Goal: Task Accomplishment & Management: Use online tool/utility

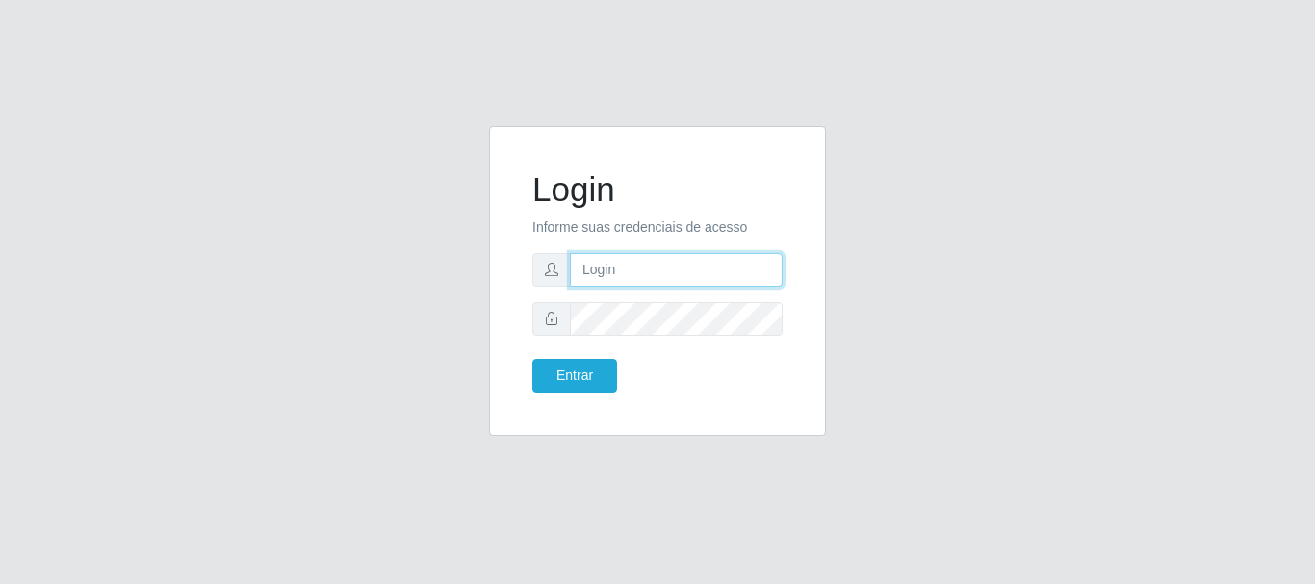
click at [653, 263] on input "text" at bounding box center [676, 270] width 213 height 34
type input "[EMAIL_ADDRESS][DOMAIN_NAME]"
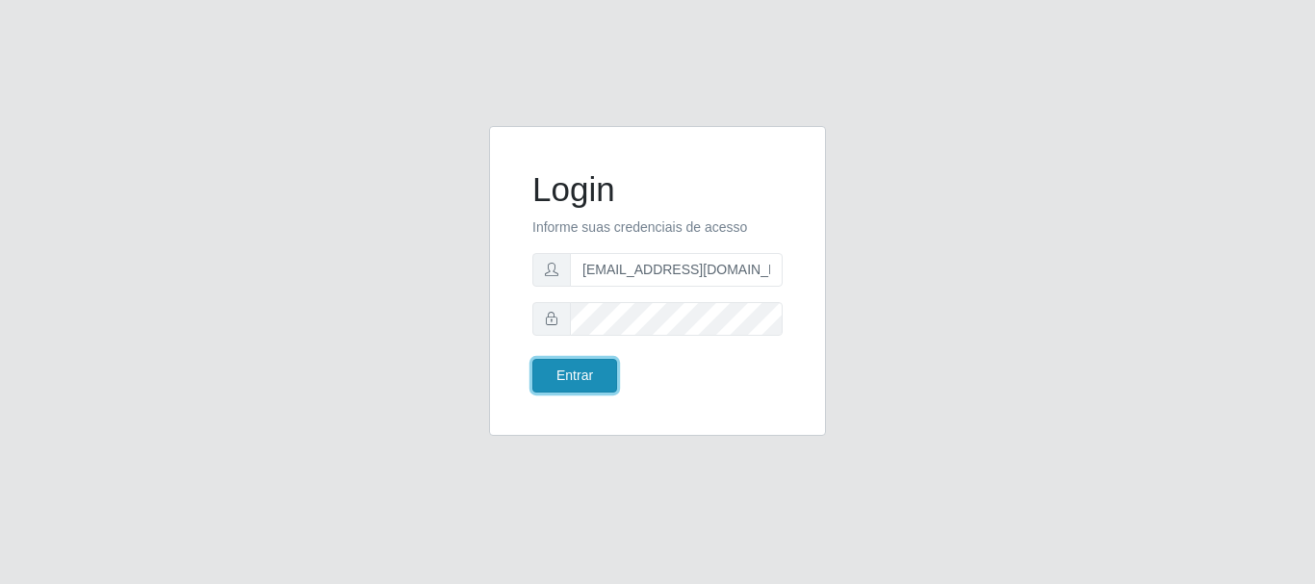
click at [573, 374] on button "Entrar" at bounding box center [574, 376] width 85 height 34
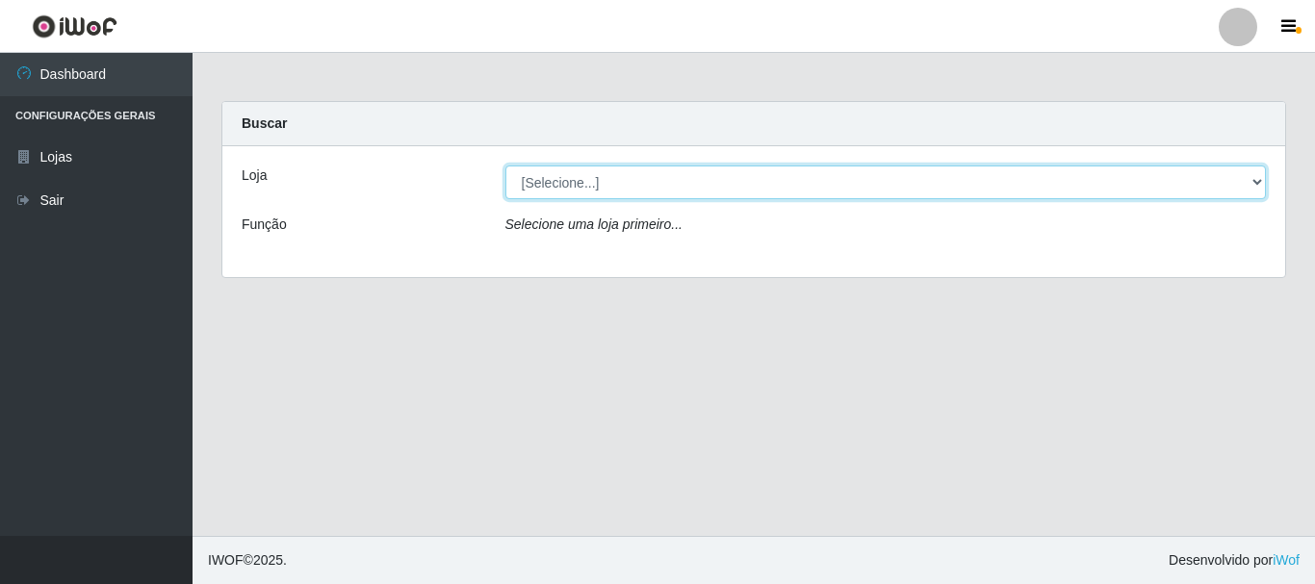
click at [1257, 178] on select "[Selecione...] Queiroz Atacadão - [GEOGRAPHIC_DATA]" at bounding box center [886, 183] width 762 height 34
select select "464"
click at [505, 166] on select "[Selecione...] Queiroz Atacadão - [GEOGRAPHIC_DATA]" at bounding box center [886, 183] width 762 height 34
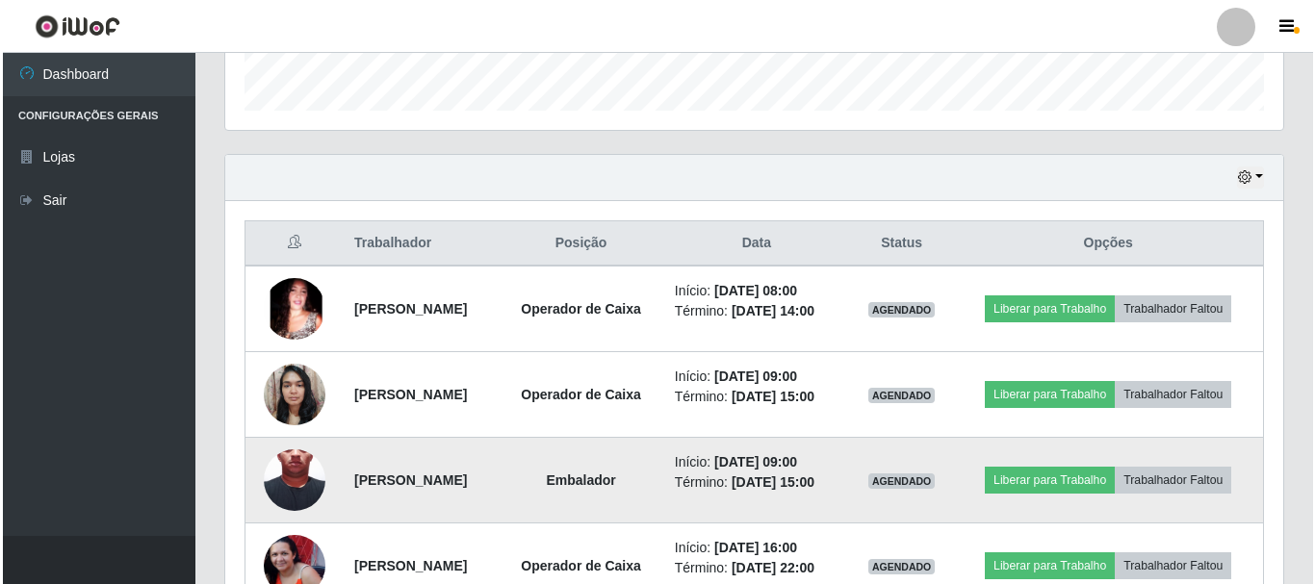
scroll to position [674, 0]
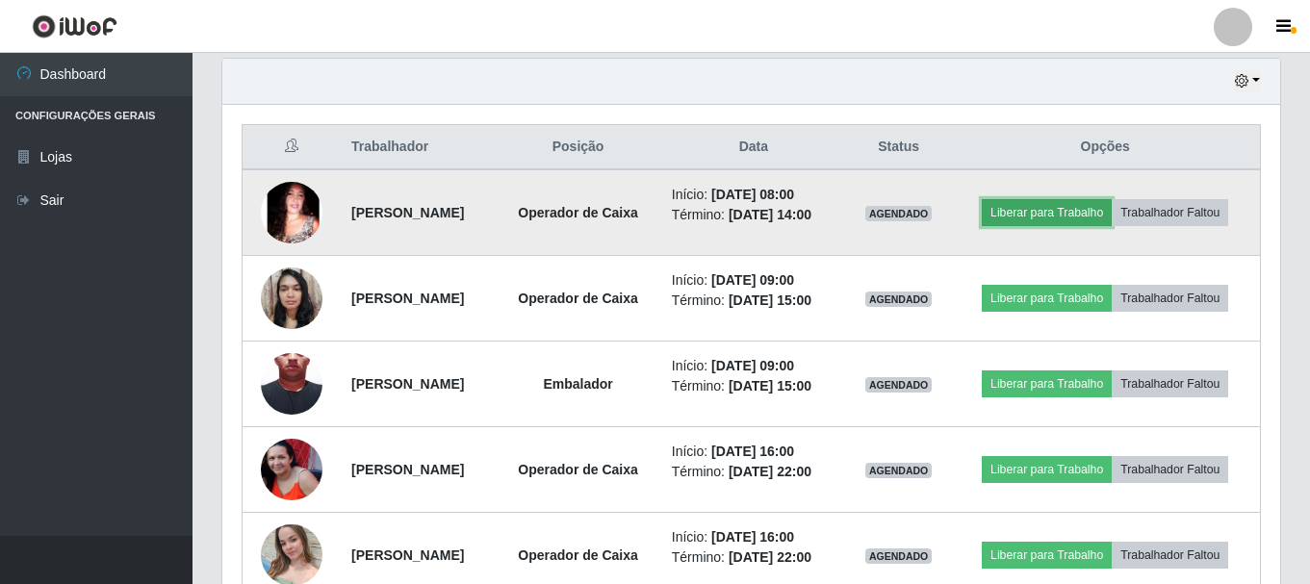
click at [1074, 215] on button "Liberar para Trabalho" at bounding box center [1047, 212] width 130 height 27
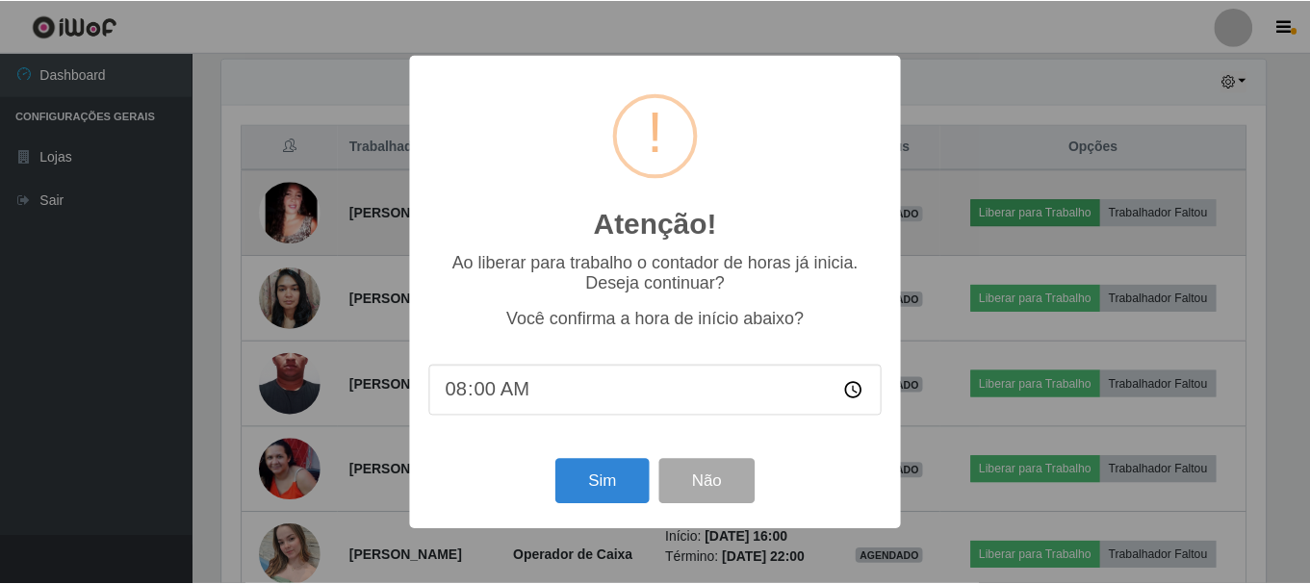
scroll to position [400, 1048]
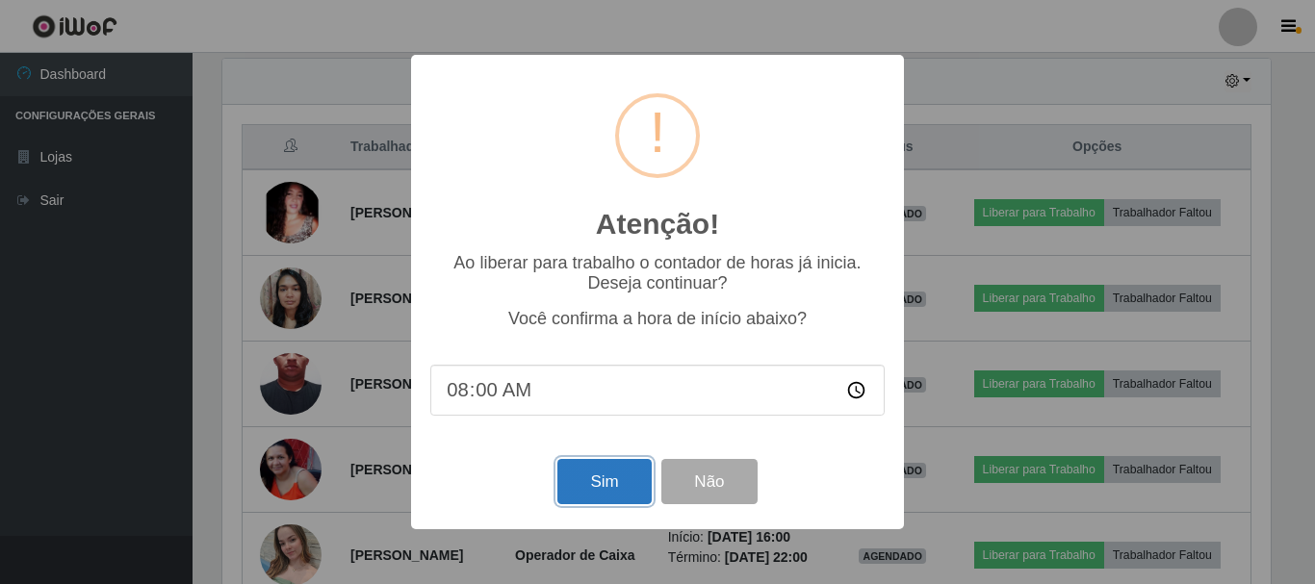
click at [602, 492] on button "Sim" at bounding box center [603, 481] width 93 height 45
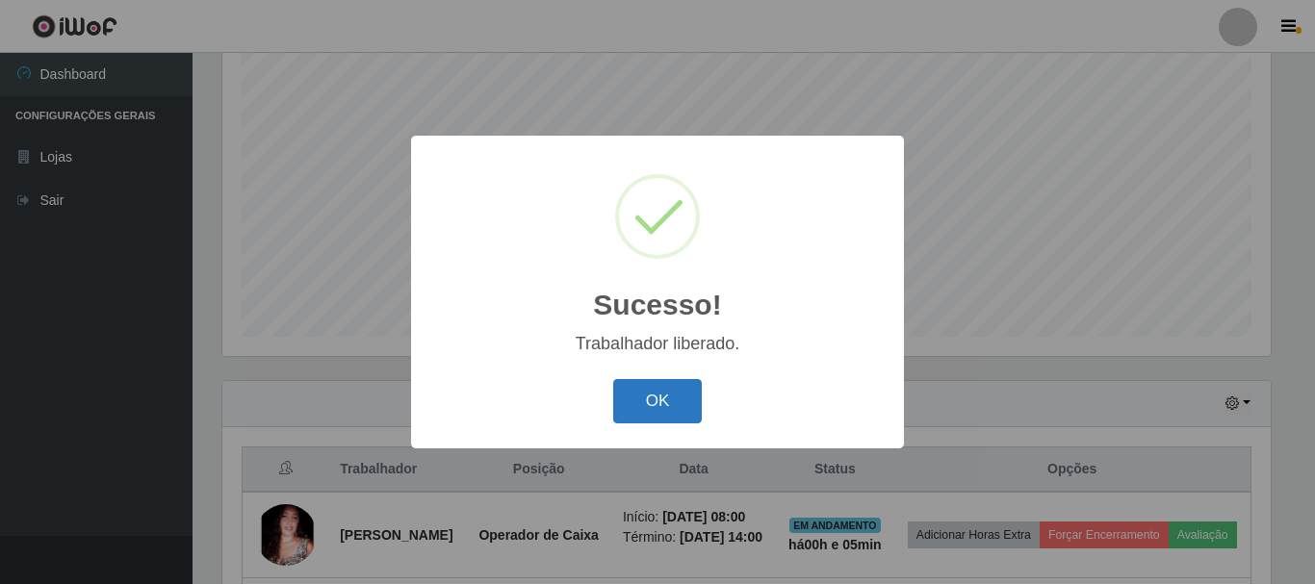
click at [645, 408] on button "OK" at bounding box center [658, 401] width 90 height 45
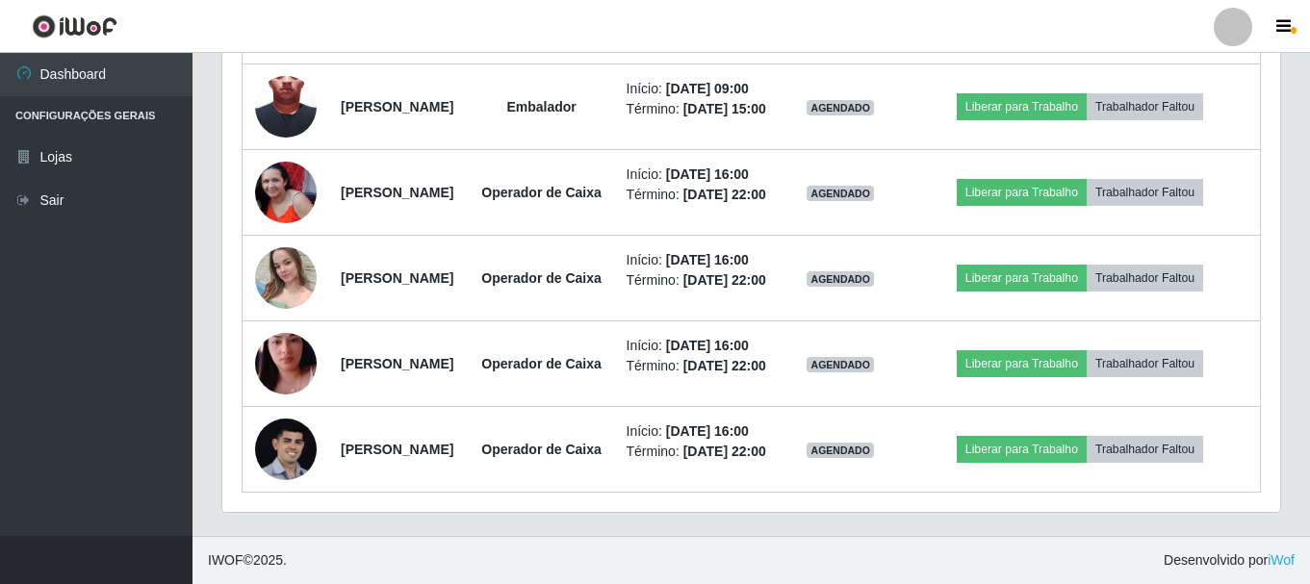
scroll to position [1122, 0]
